Goal: Task Accomplishment & Management: Manage account settings

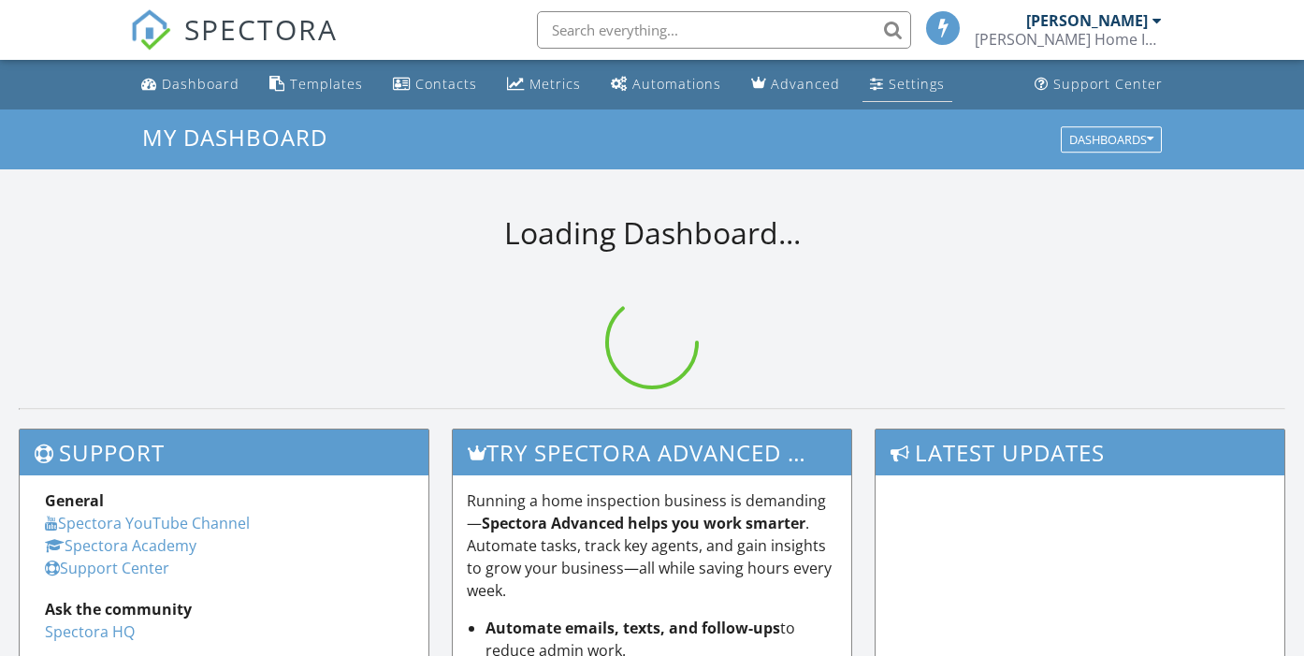
click at [894, 85] on div "Settings" at bounding box center [917, 84] width 56 height 18
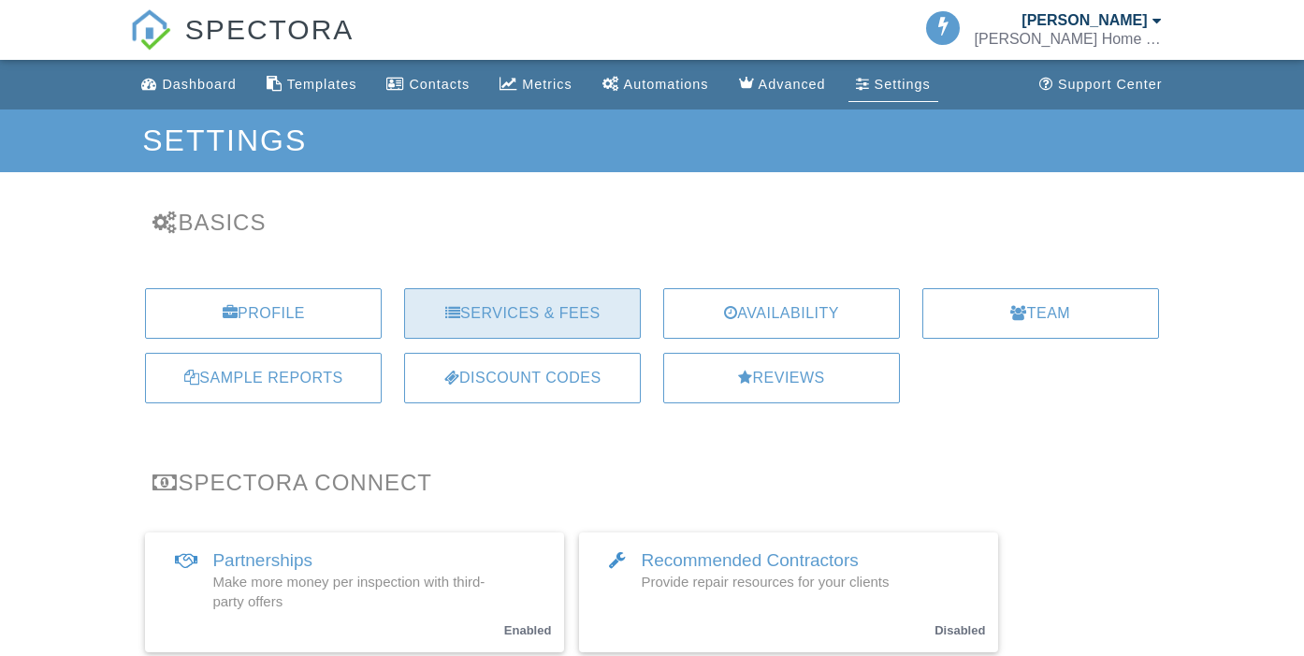
click at [583, 313] on div "Services & Fees" at bounding box center [522, 313] width 237 height 51
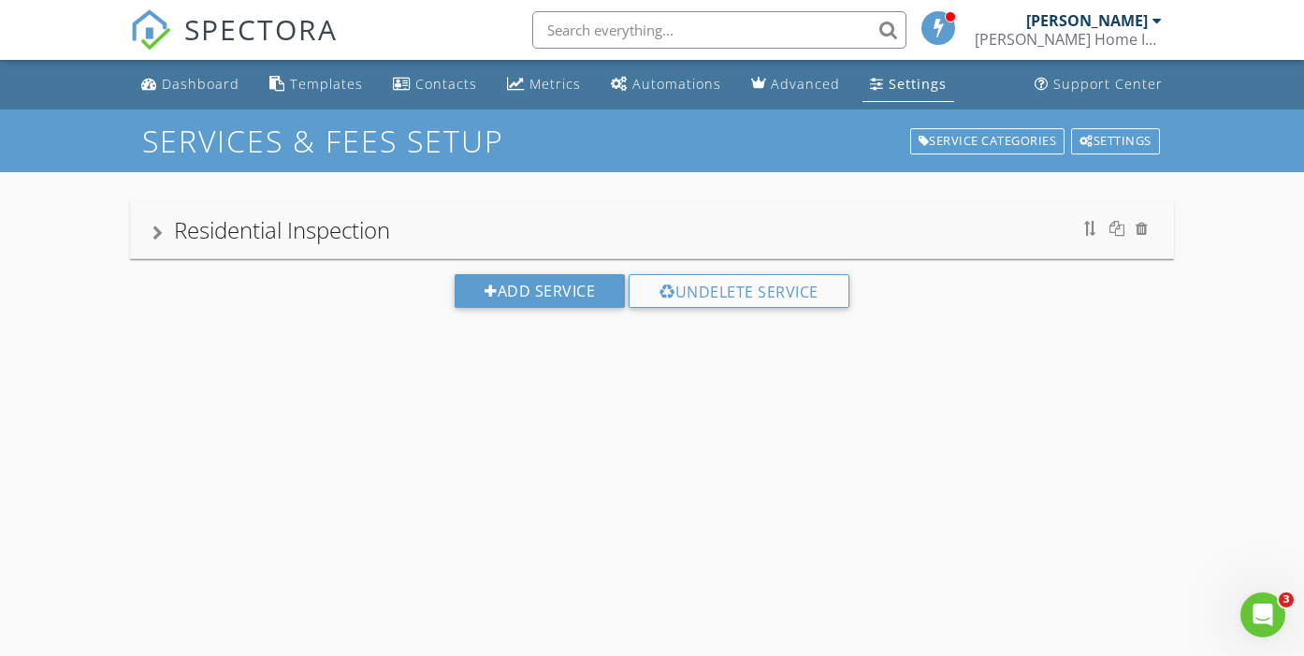
click at [415, 249] on div "Residential Inspection" at bounding box center [651, 230] width 1043 height 56
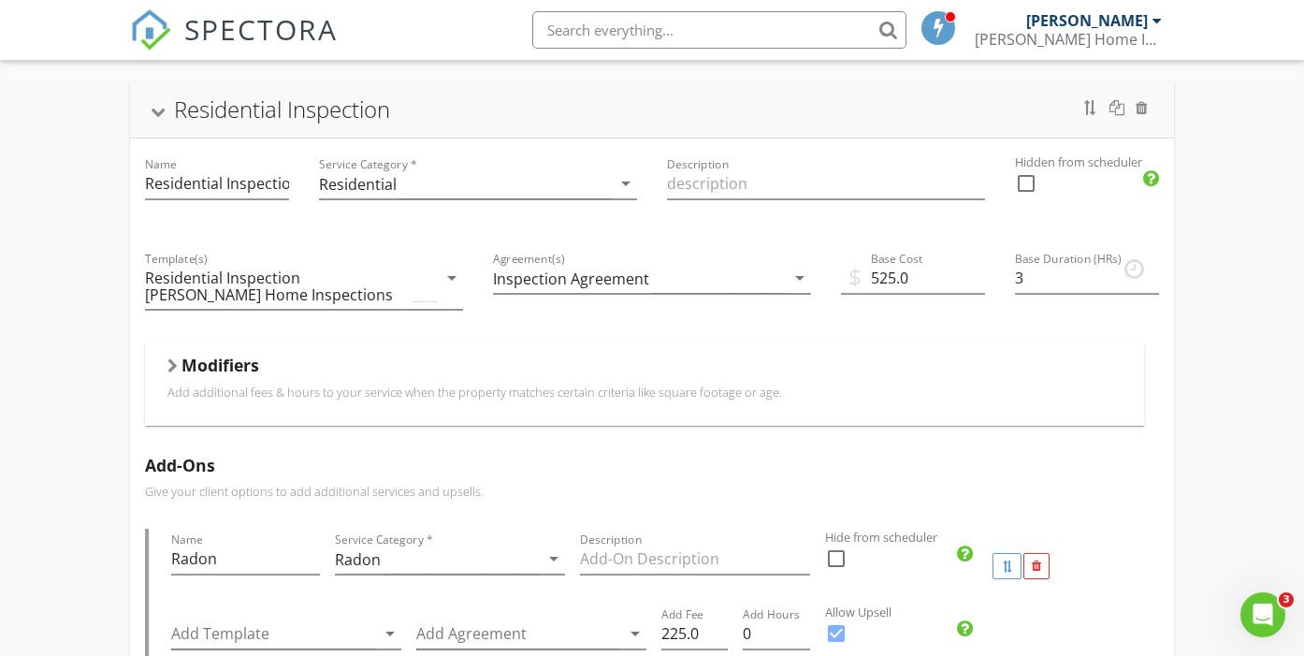
scroll to position [120, 0]
click at [390, 382] on div "Modifiers" at bounding box center [644, 370] width 954 height 29
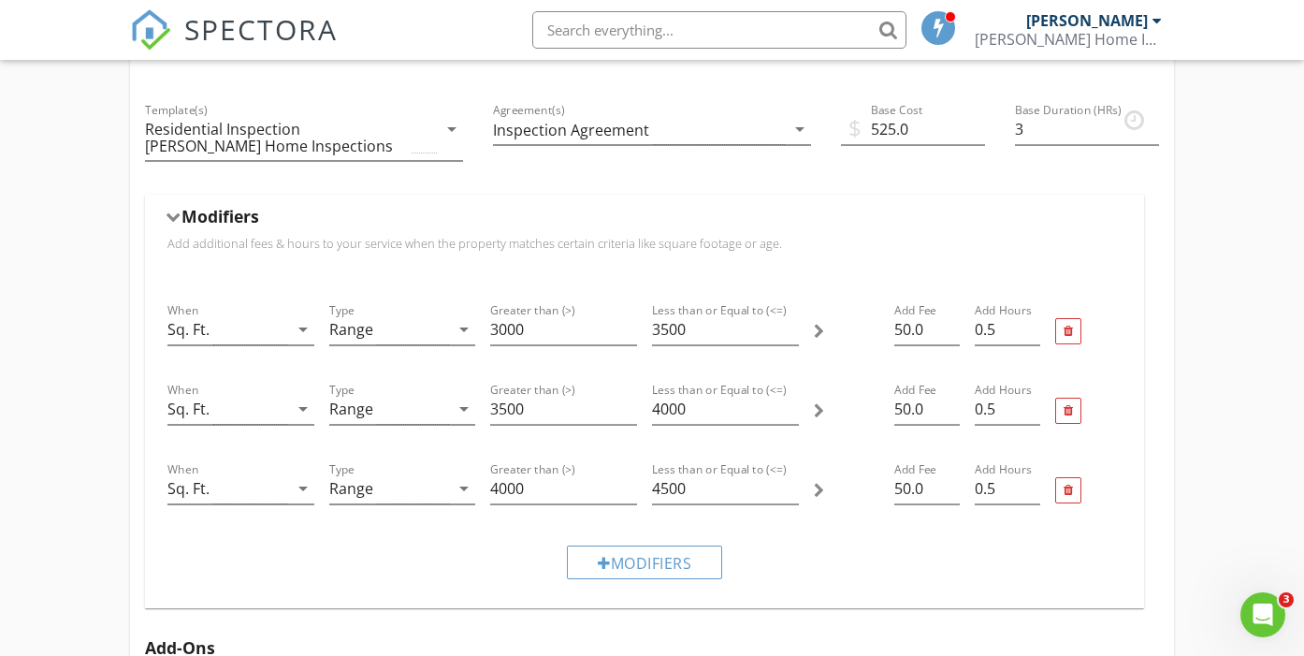
scroll to position [271, 0]
